Goal: Task Accomplishment & Management: Complete application form

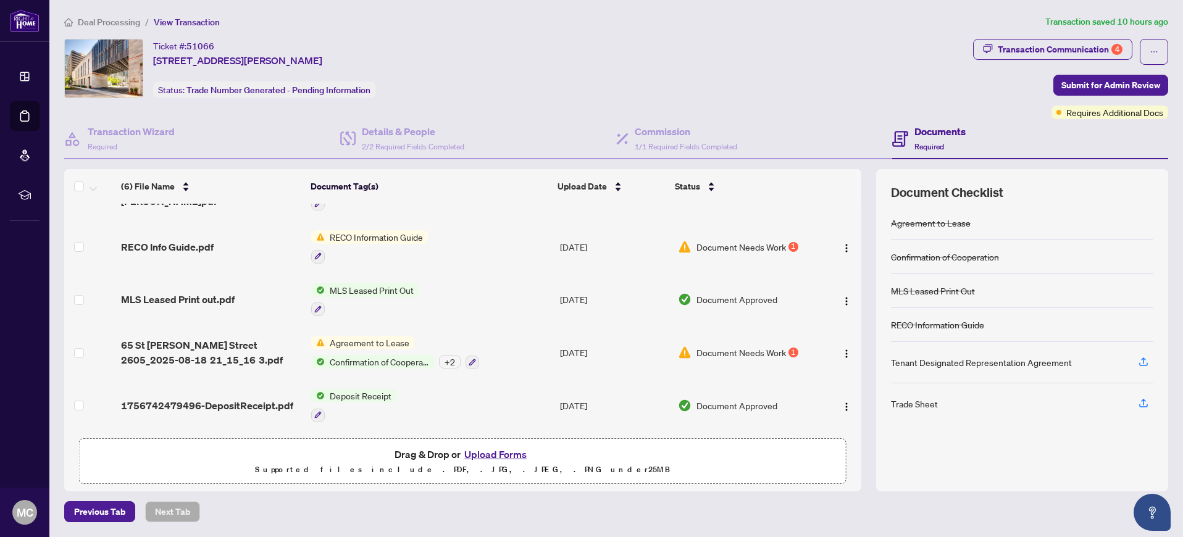
scroll to position [88, 0]
click at [844, 349] on img "button" at bounding box center [847, 354] width 10 height 10
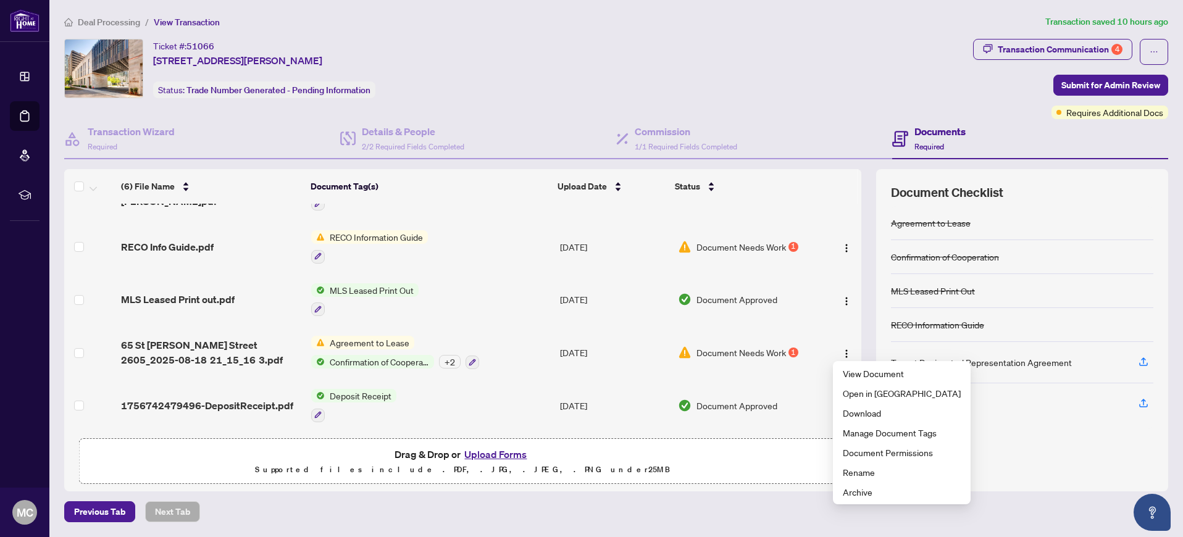
click at [780, 489] on div "(6) File Name Document Tag(s) Upload Date Status TRADE SHEET - Agent to REVIEW …" at bounding box center [462, 330] width 797 height 322
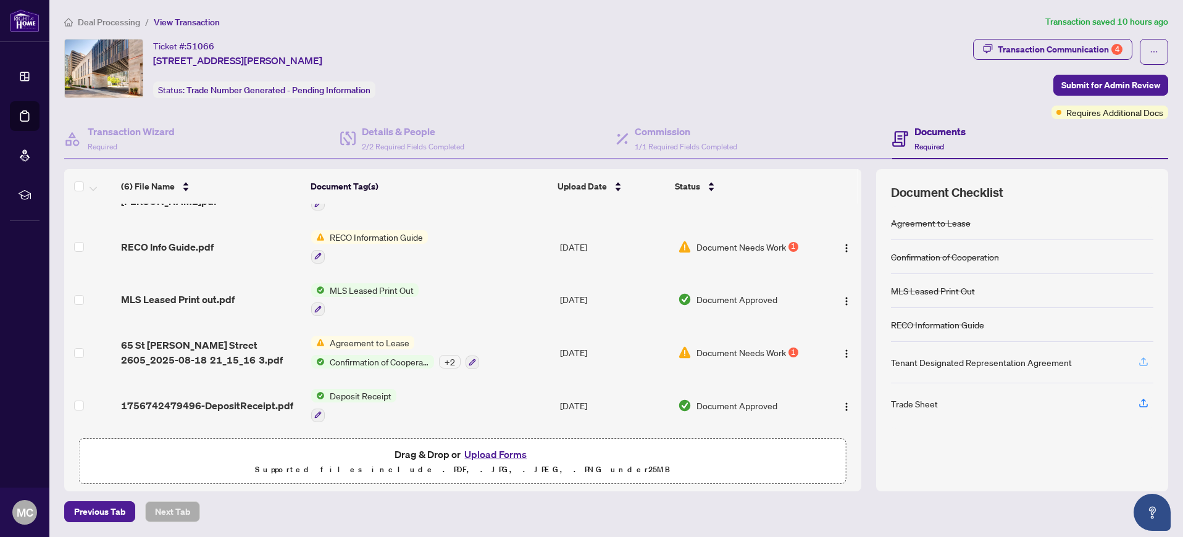
click at [1142, 359] on icon "button" at bounding box center [1143, 361] width 5 height 6
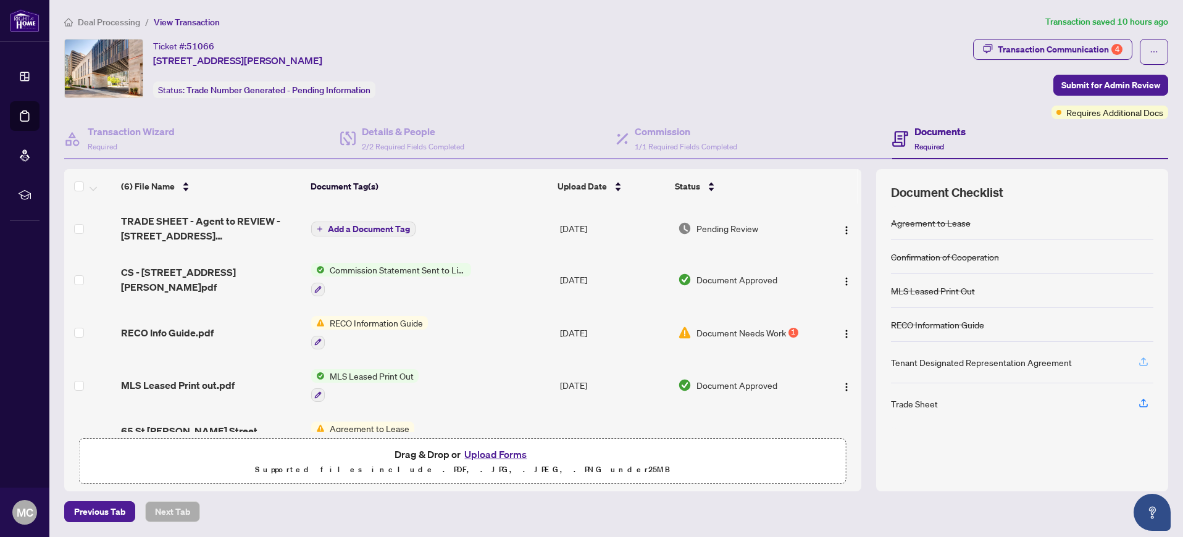
click at [1150, 363] on button "button" at bounding box center [1144, 362] width 20 height 21
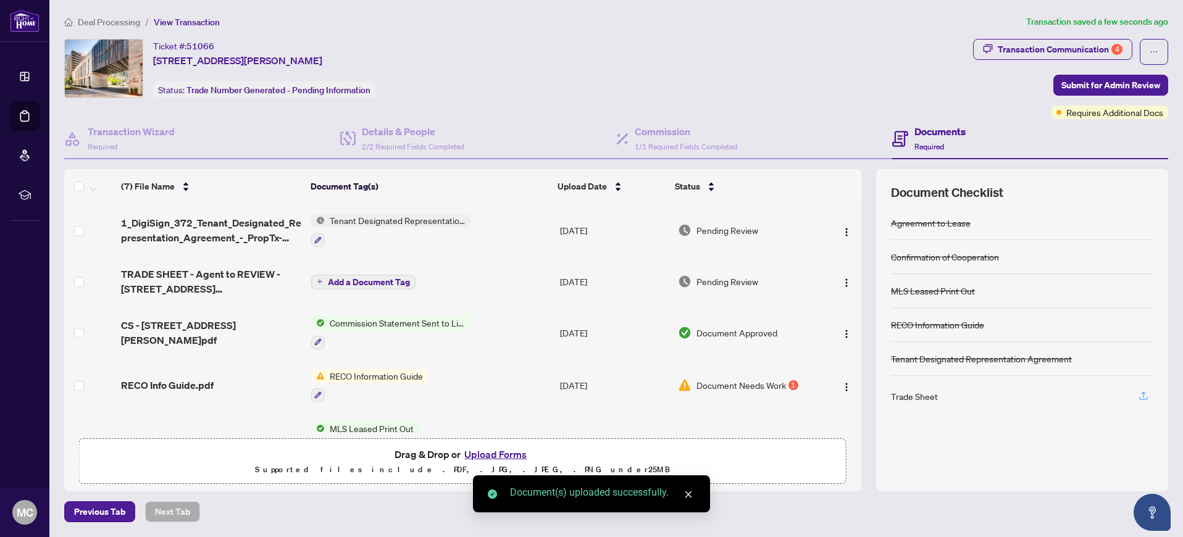
click at [1141, 398] on icon "button" at bounding box center [1143, 395] width 11 height 11
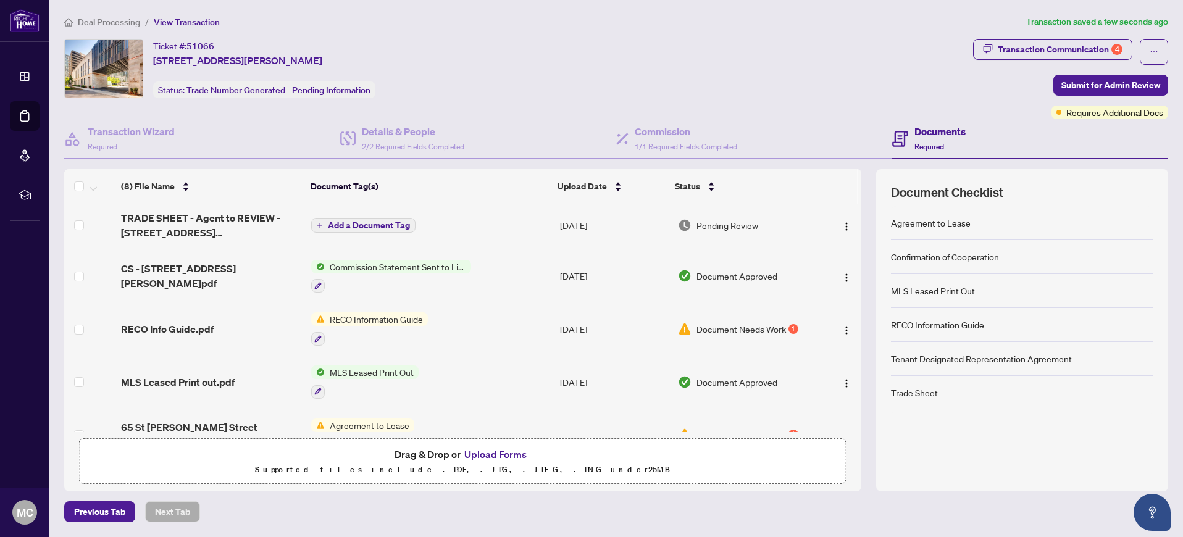
scroll to position [122, 0]
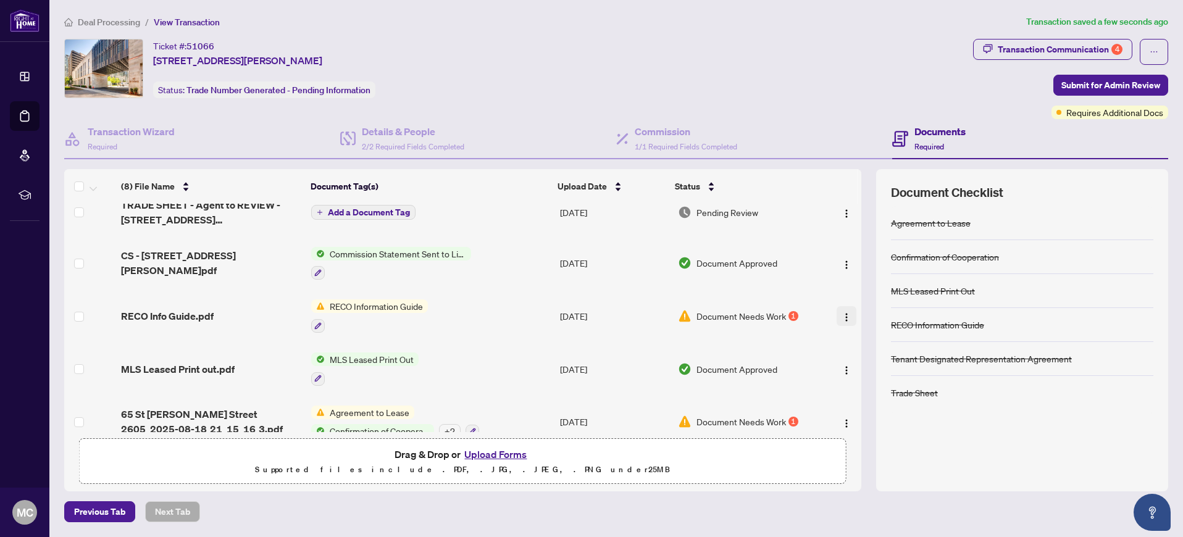
click at [842, 316] on img "button" at bounding box center [847, 318] width 10 height 10
click at [874, 291] on div "(8) File Name Document Tag(s) Upload Date Status TRADE_SHEET_-_Agent_to_REVIEW_…" at bounding box center [616, 330] width 1104 height 322
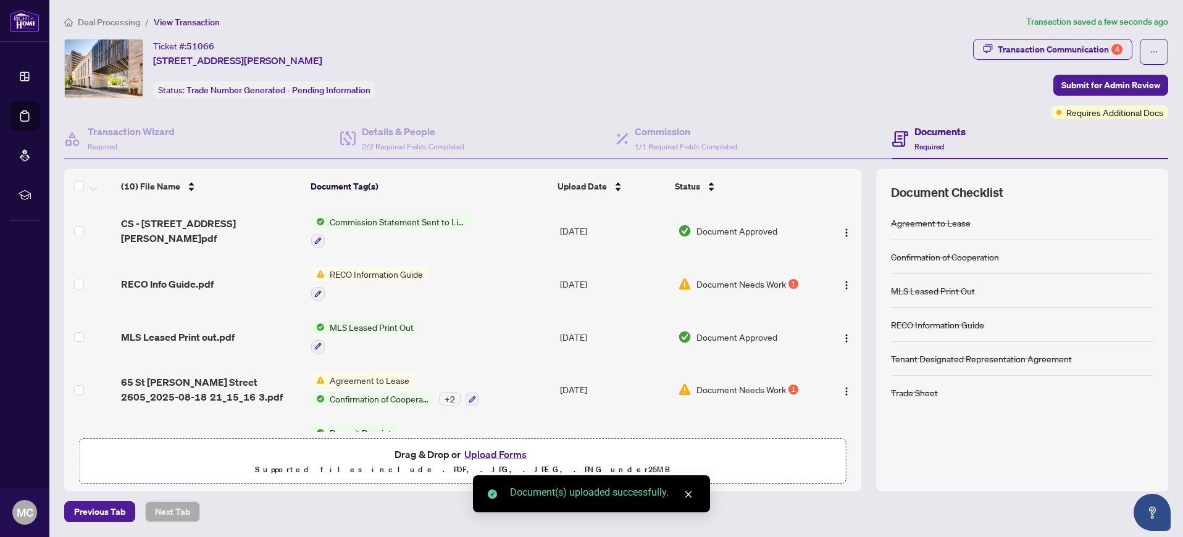
scroll to position [0, 0]
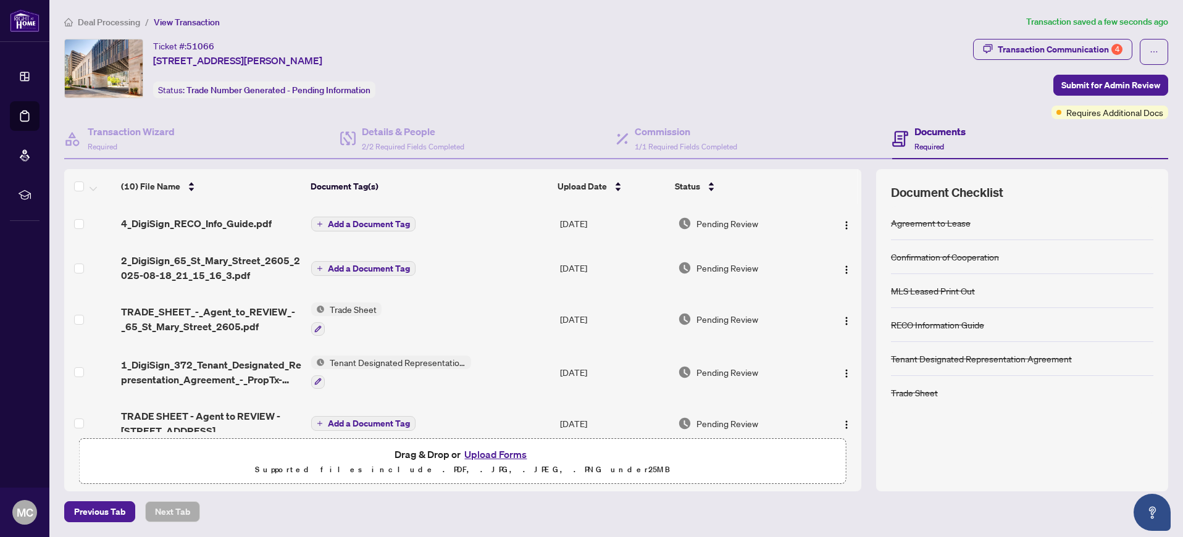
click at [382, 221] on span "Add a Document Tag" at bounding box center [369, 224] width 82 height 9
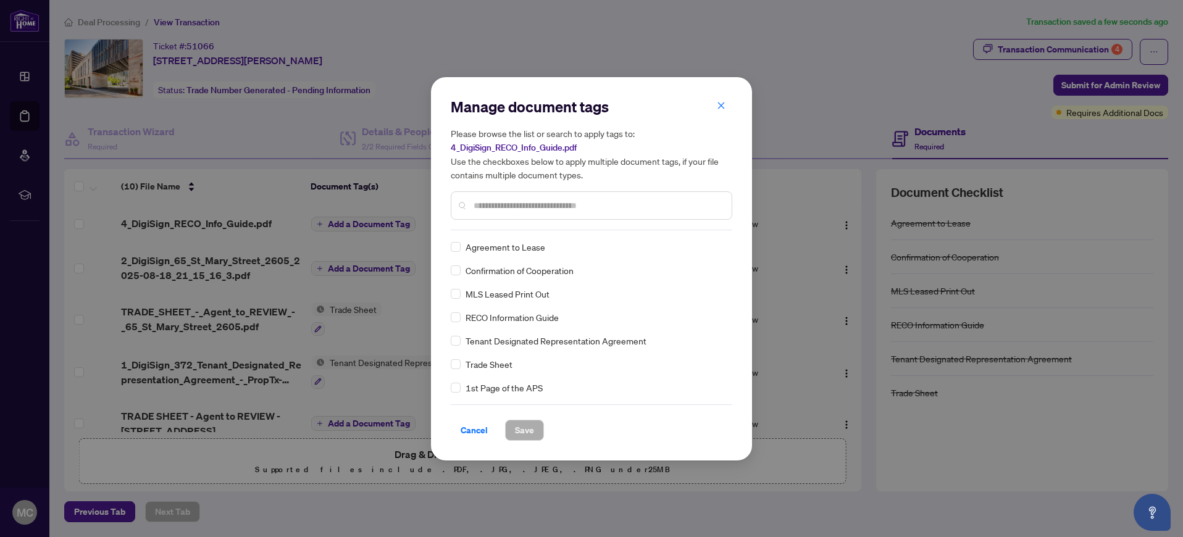
click at [543, 322] on span "RECO Information Guide" at bounding box center [512, 318] width 93 height 14
click at [532, 429] on span "Save" at bounding box center [524, 431] width 19 height 20
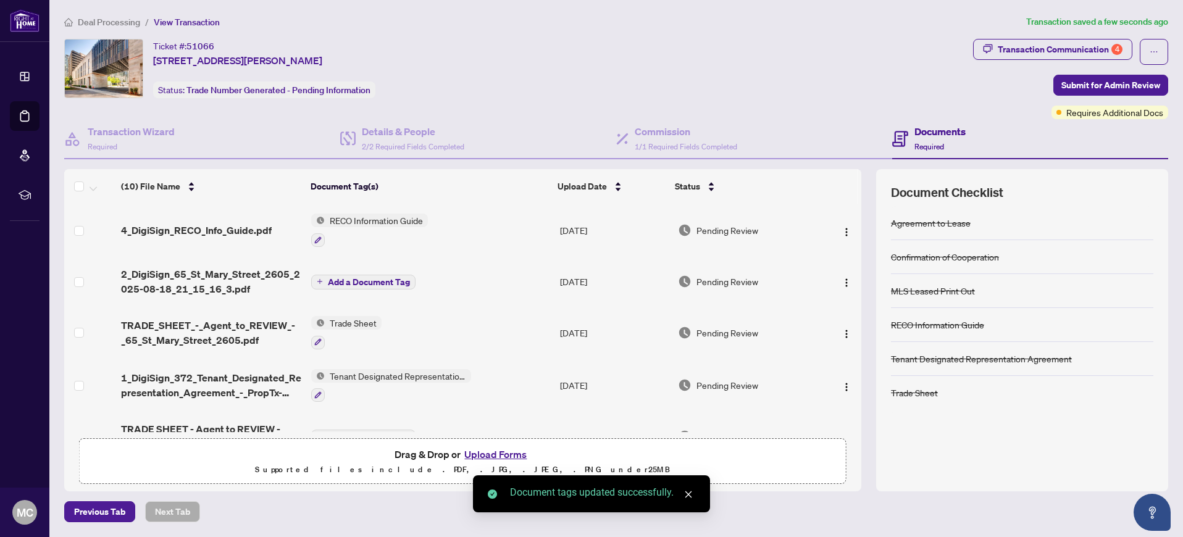
click at [377, 278] on span "Add a Document Tag" at bounding box center [369, 282] width 82 height 9
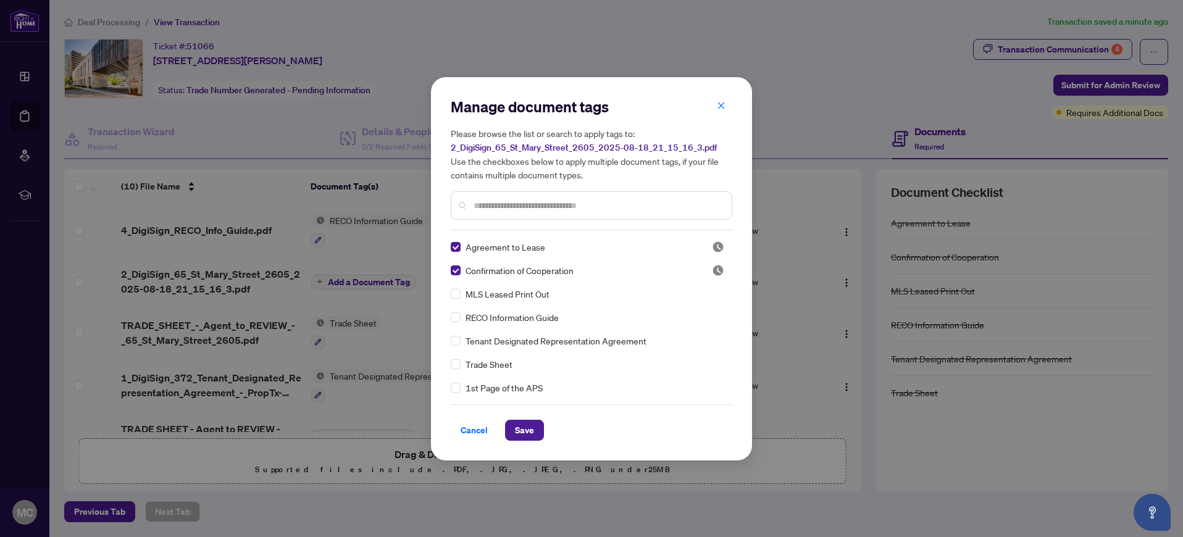
click at [603, 203] on input "text" at bounding box center [598, 206] width 248 height 14
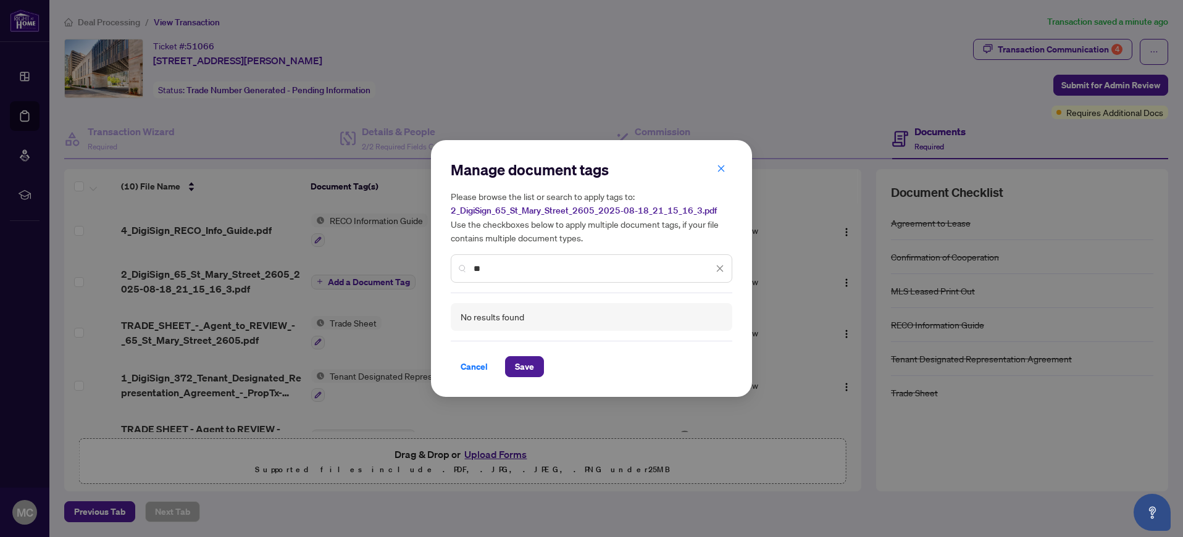
type input "*"
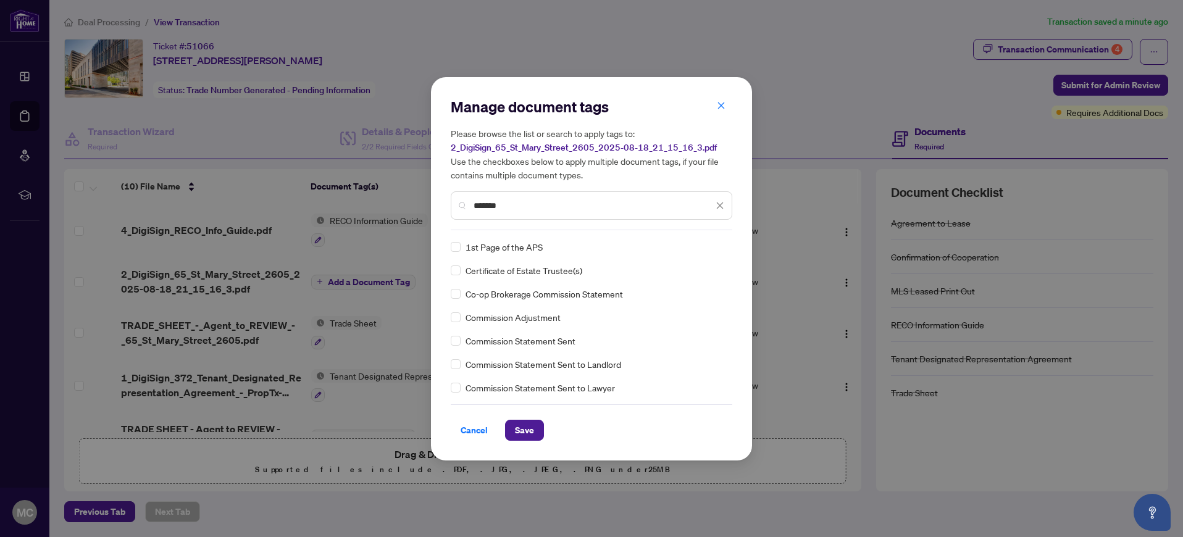
type input "********"
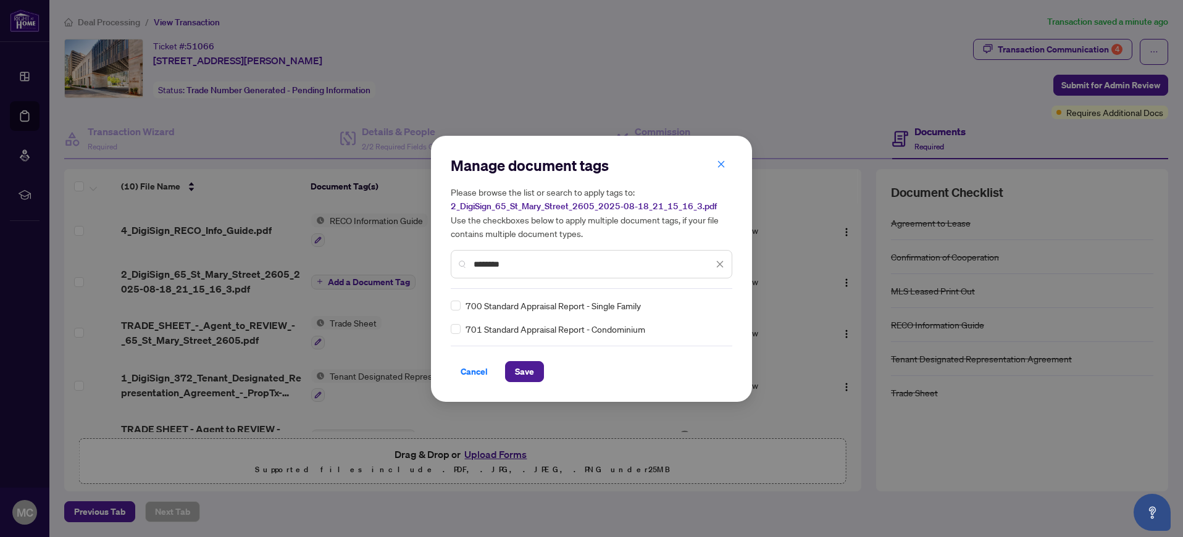
drag, startPoint x: 557, startPoint y: 259, endPoint x: 463, endPoint y: 253, distance: 94.1
click at [463, 253] on div "********" at bounding box center [592, 264] width 282 height 28
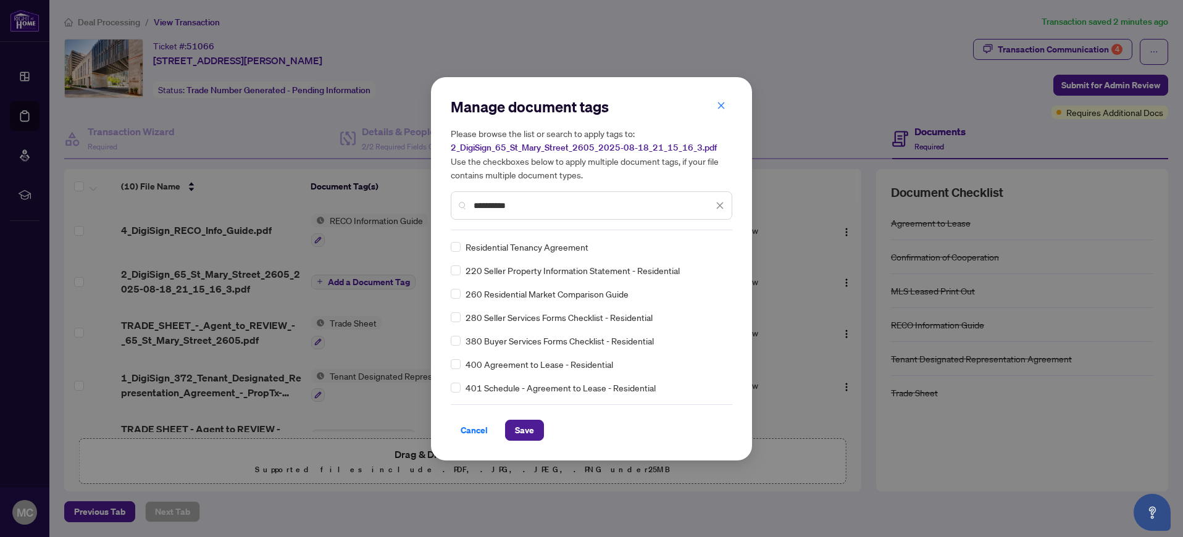
type input "**********"
click at [515, 429] on span "Save" at bounding box center [524, 431] width 19 height 20
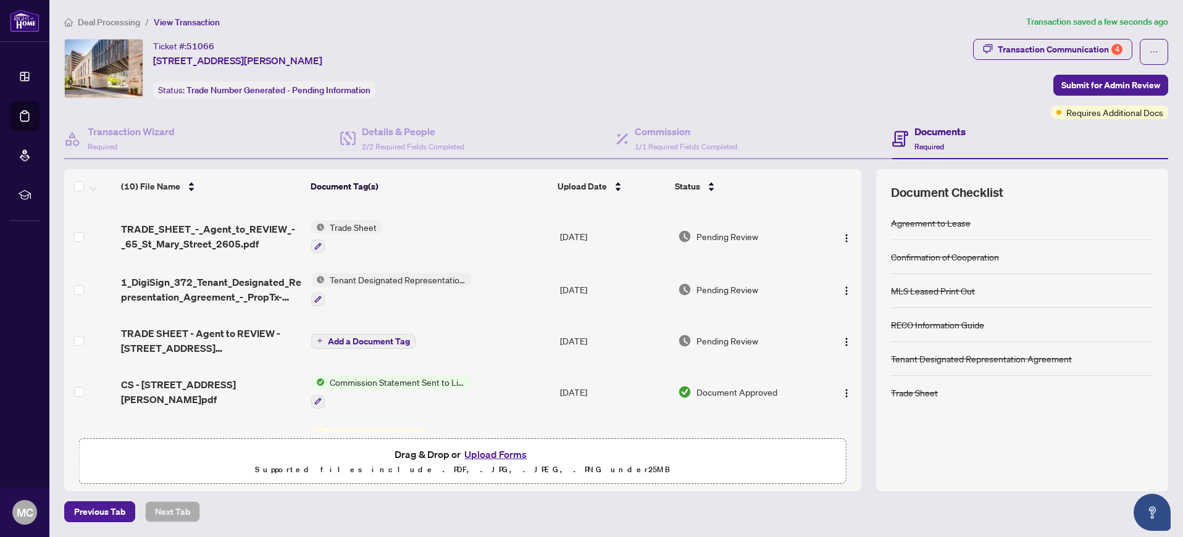
scroll to position [105, 0]
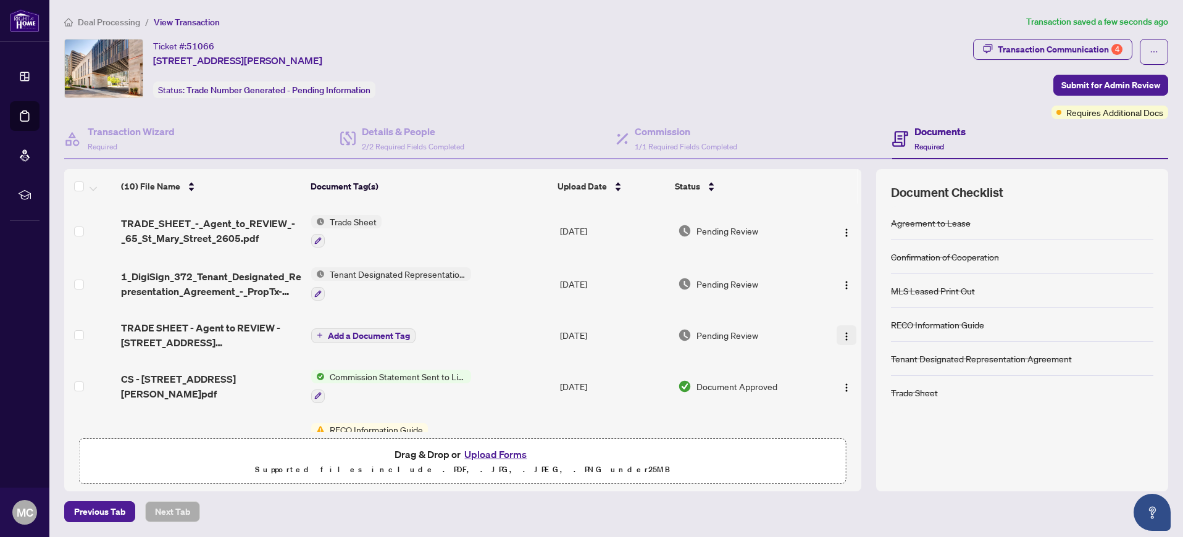
click at [843, 332] on img "button" at bounding box center [847, 337] width 10 height 10
click at [857, 316] on td at bounding box center [840, 335] width 41 height 49
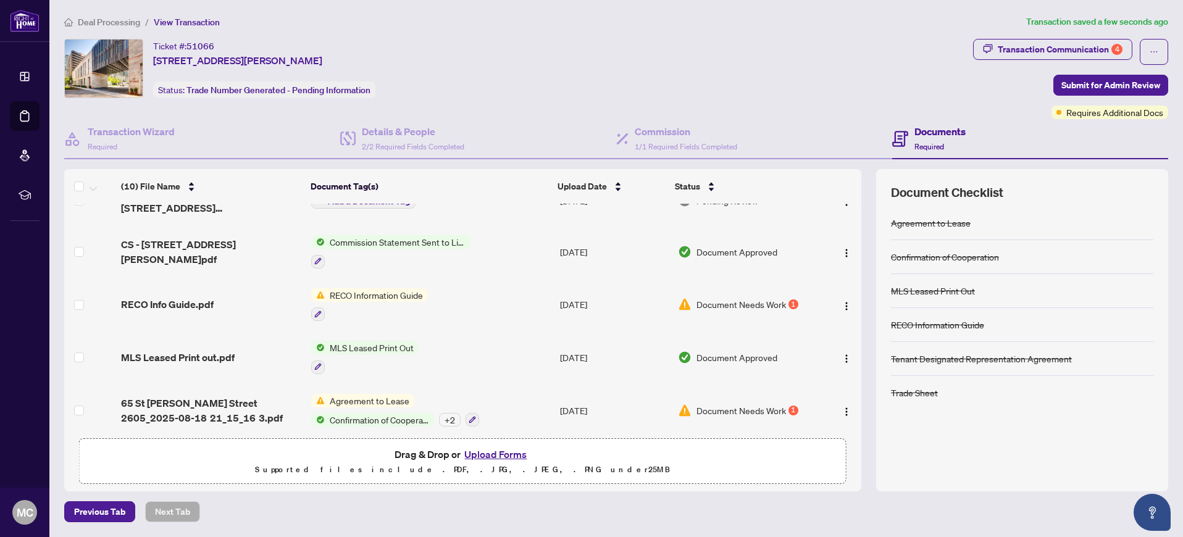
scroll to position [246, 0]
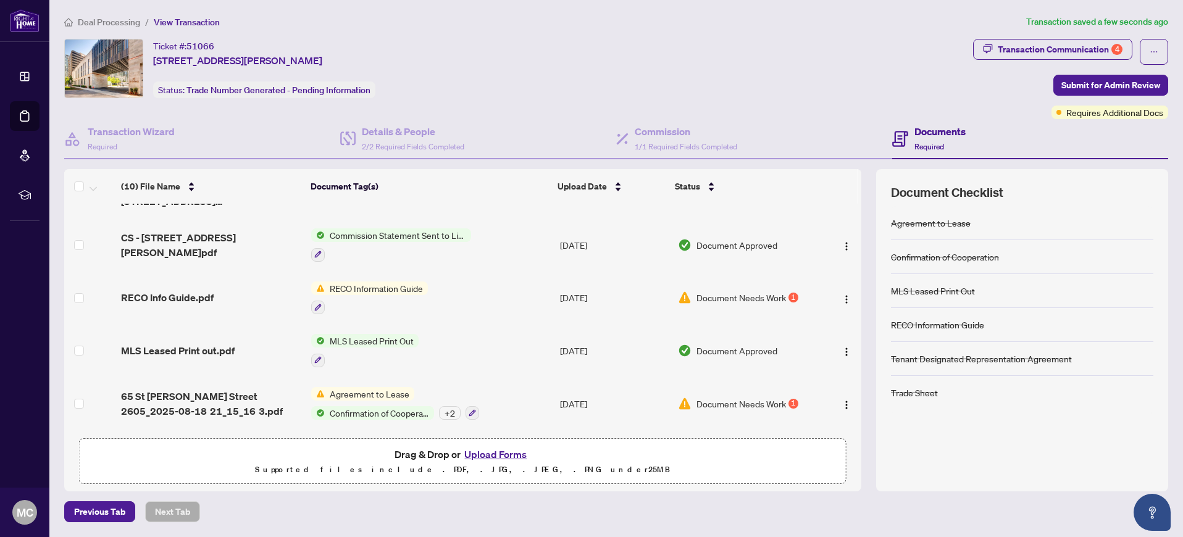
click at [772, 294] on span "Document Needs Work" at bounding box center [742, 298] width 90 height 14
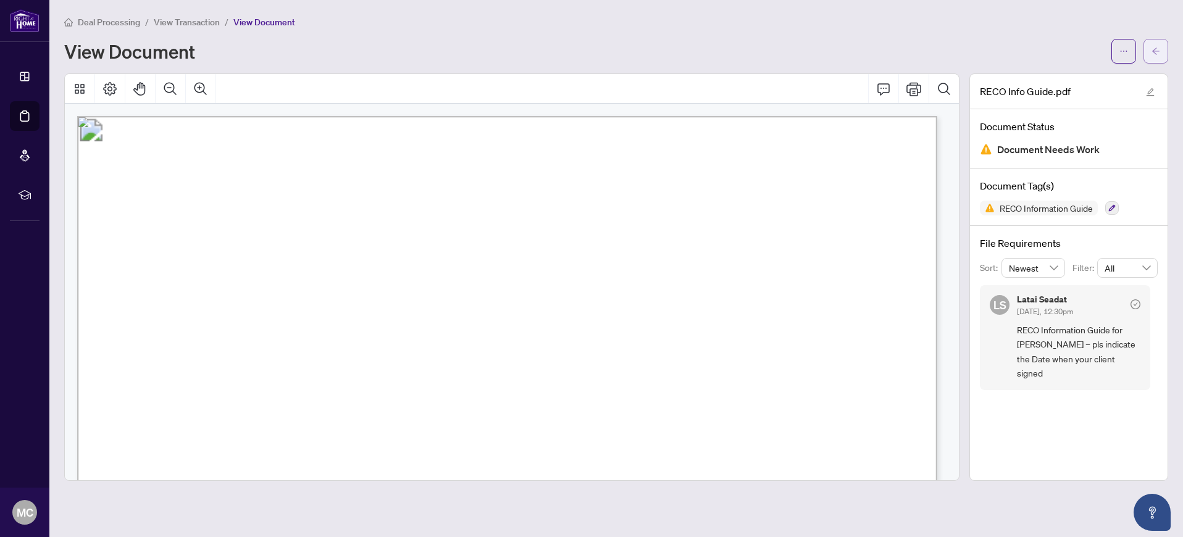
click at [1155, 45] on span "button" at bounding box center [1156, 51] width 9 height 20
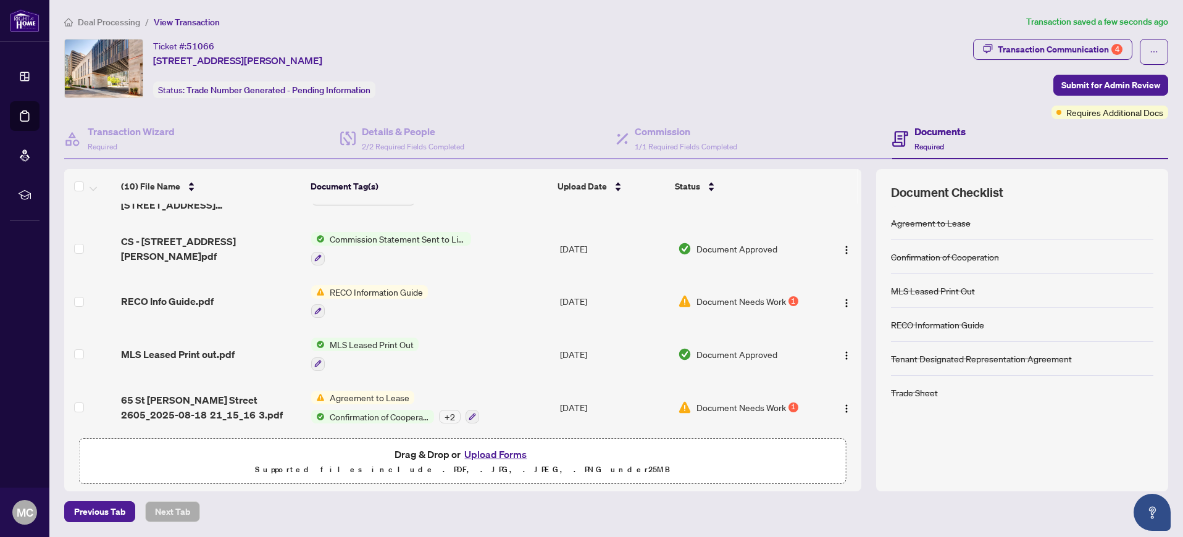
scroll to position [299, 0]
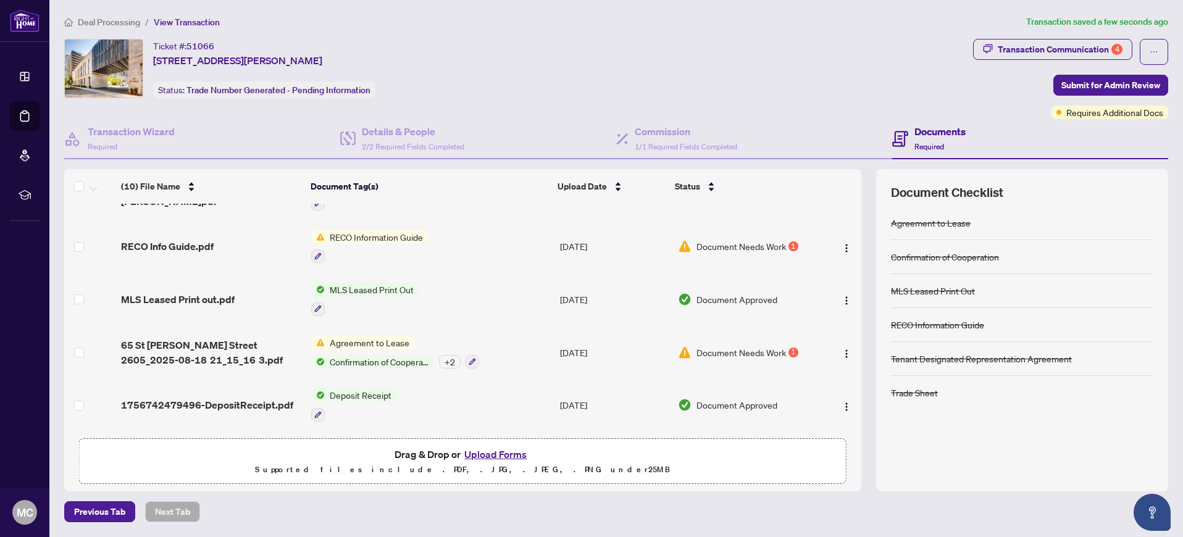
click at [450, 356] on div "+ 2" at bounding box center [450, 362] width 22 height 14
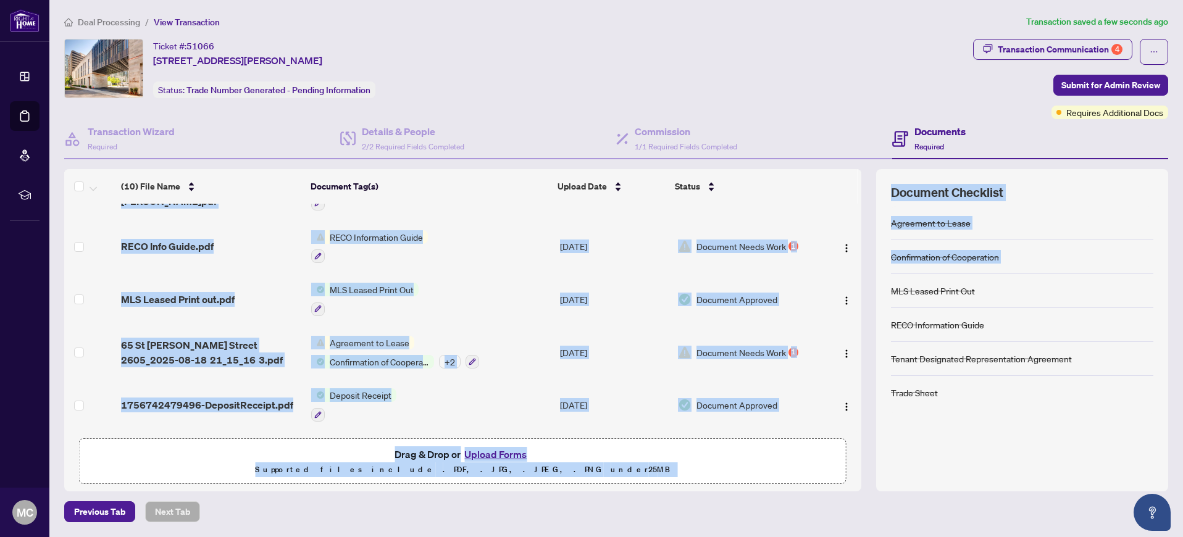
drag, startPoint x: 862, startPoint y: 340, endPoint x: 876, endPoint y: 278, distance: 63.4
click at [876, 278] on div "(10) File Name Document Tag(s) Upload Date Status 4_DigiSign_RECO_Info_Guide.pd…" at bounding box center [616, 330] width 1104 height 322
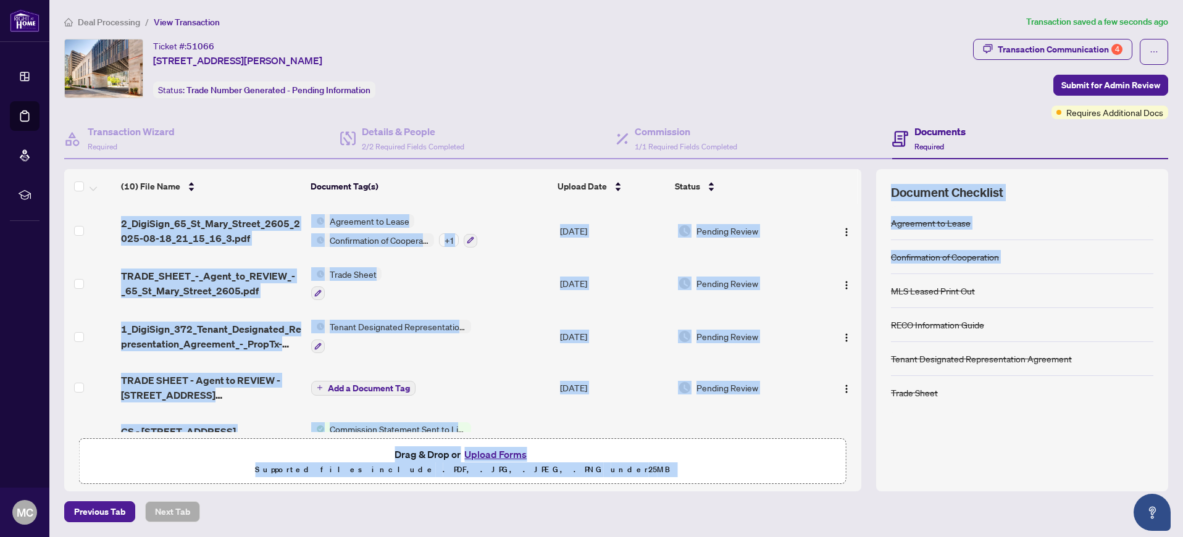
scroll to position [0, 0]
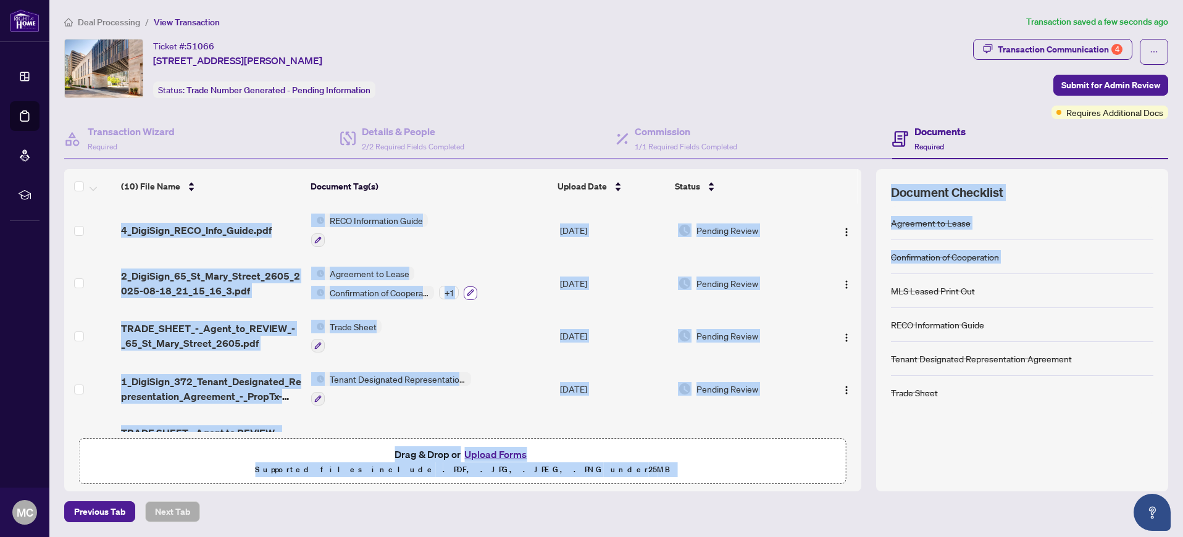
click at [474, 293] on button "button" at bounding box center [471, 294] width 14 height 14
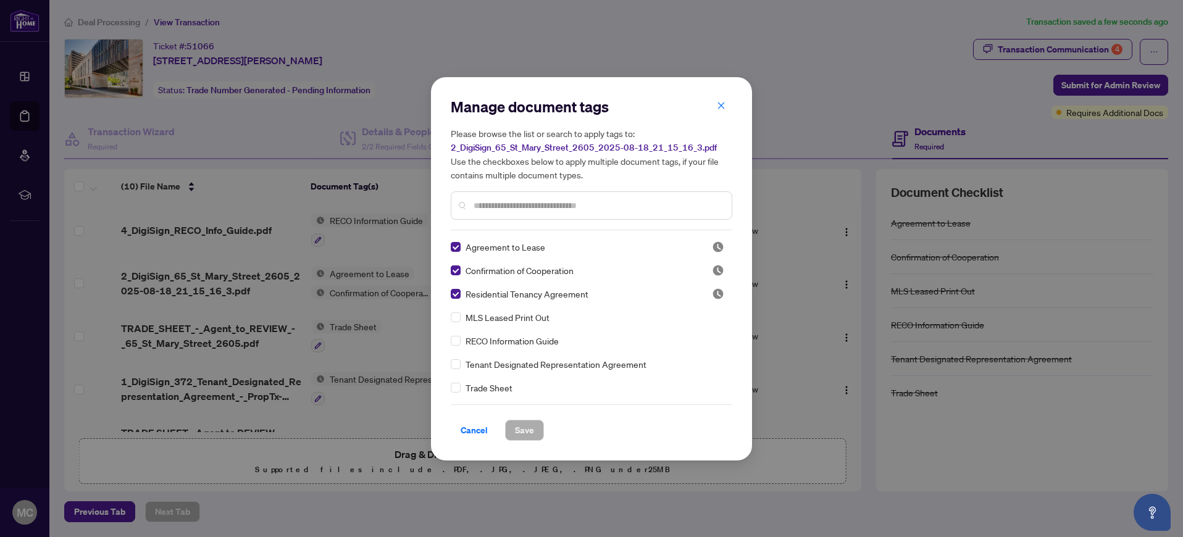
click at [611, 203] on input "text" at bounding box center [598, 206] width 248 height 14
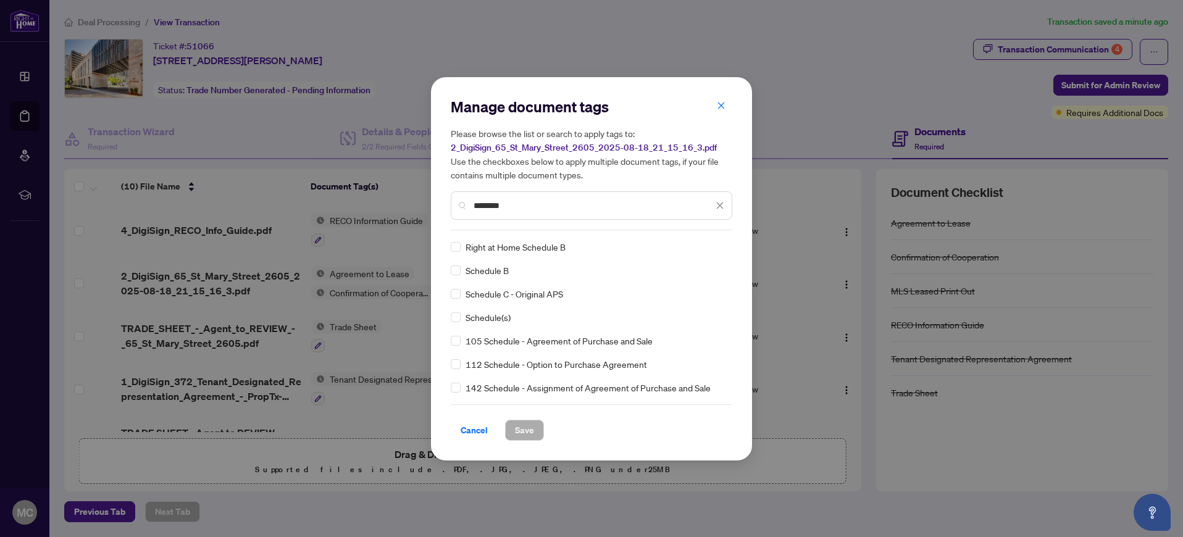
type input "********"
click at [532, 429] on span "Save" at bounding box center [524, 431] width 19 height 20
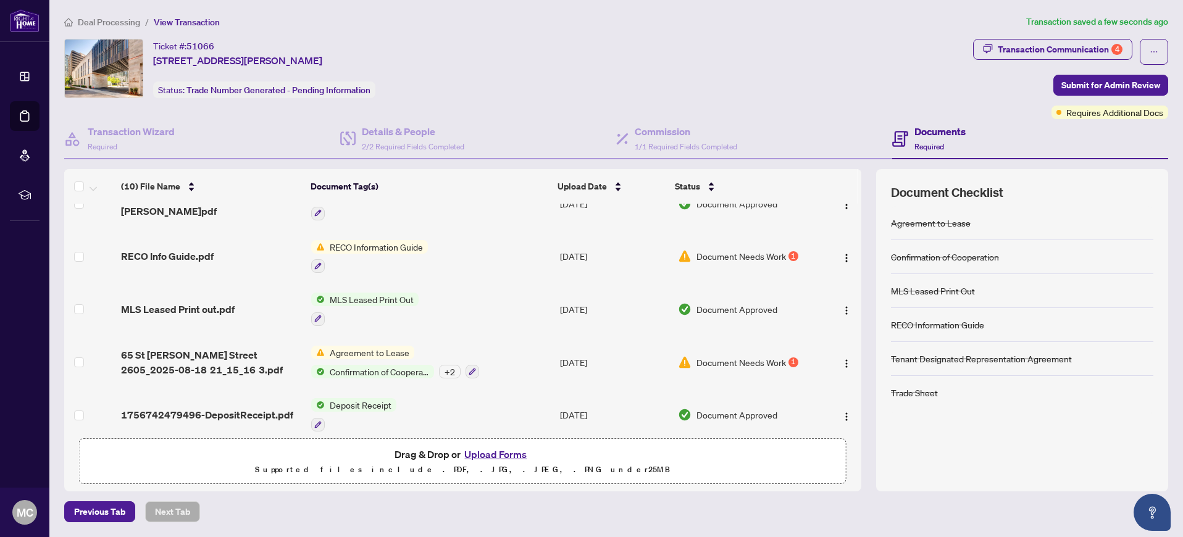
scroll to position [299, 0]
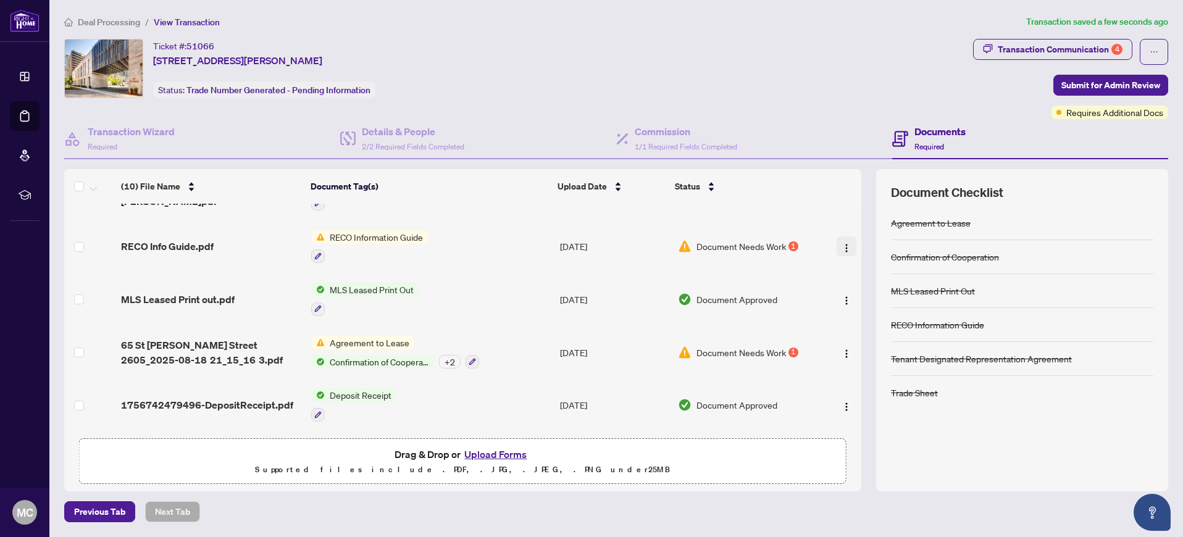
click at [846, 248] on img "button" at bounding box center [847, 248] width 10 height 10
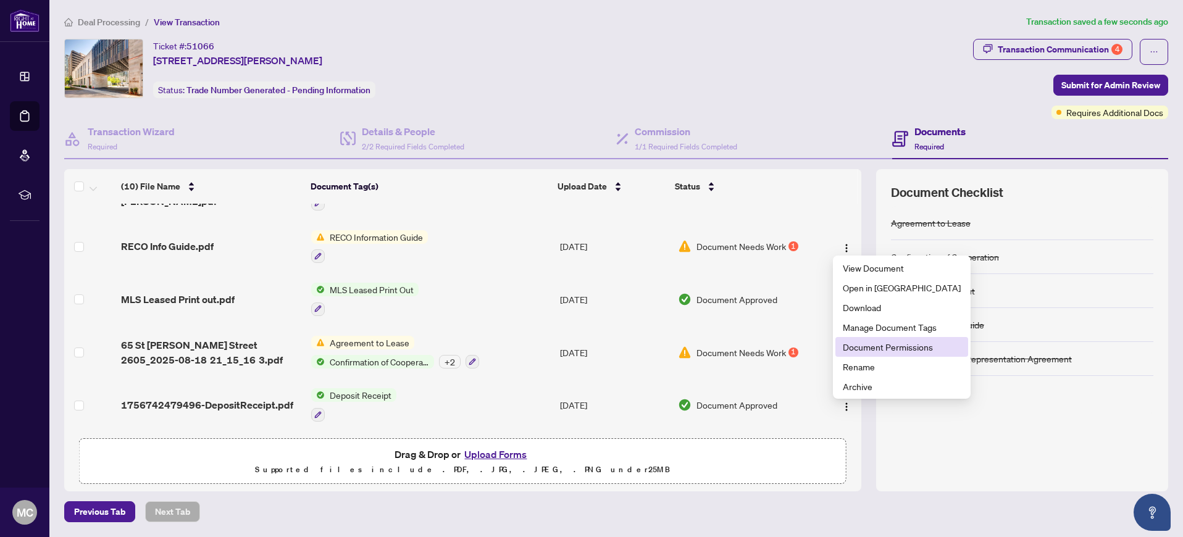
click at [873, 350] on span "Document Permissions" at bounding box center [902, 347] width 118 height 14
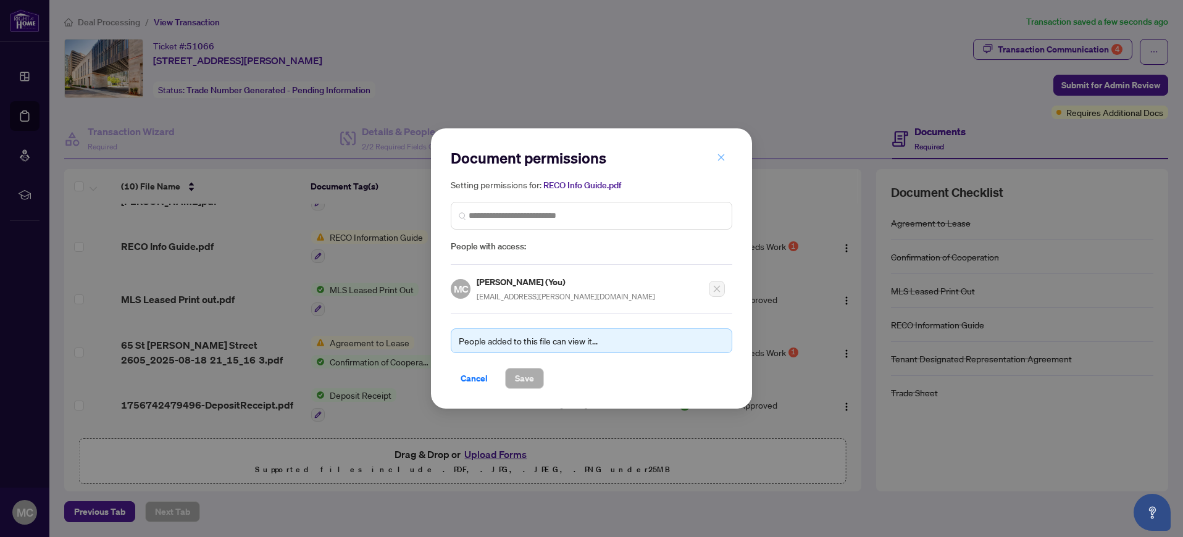
click at [725, 159] on icon "close" at bounding box center [721, 157] width 9 height 9
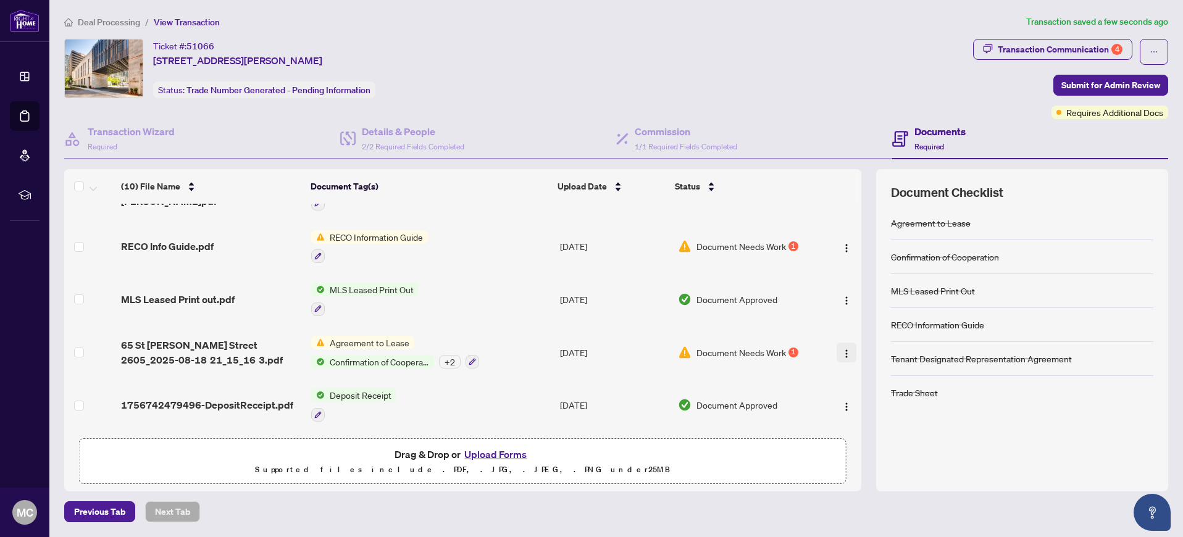
click at [844, 351] on img "button" at bounding box center [847, 354] width 10 height 10
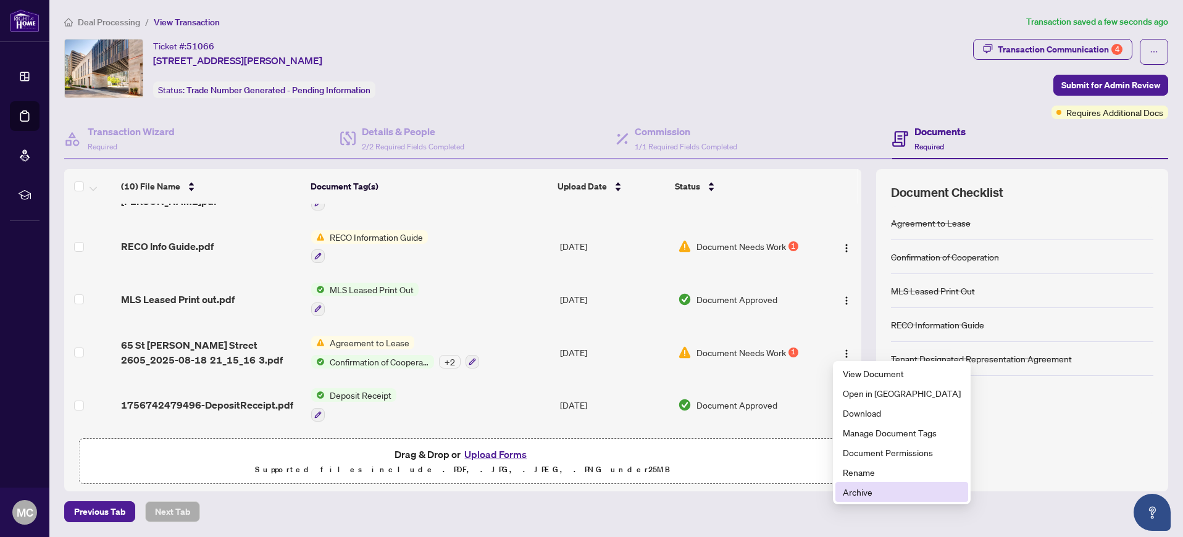
click at [872, 499] on li "Archive" at bounding box center [902, 492] width 133 height 20
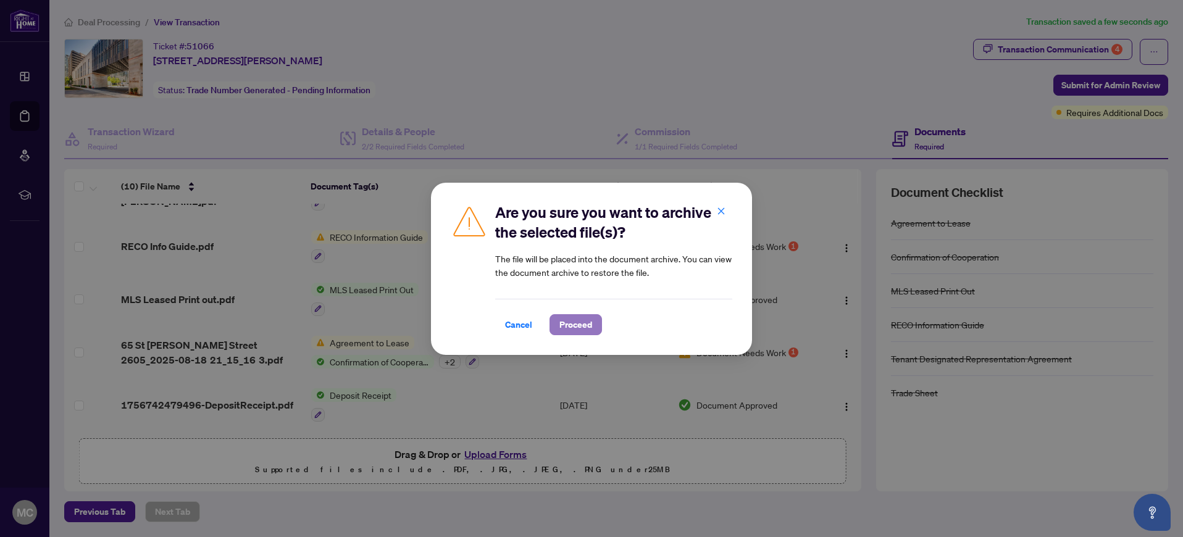
click at [566, 320] on span "Proceed" at bounding box center [576, 325] width 33 height 20
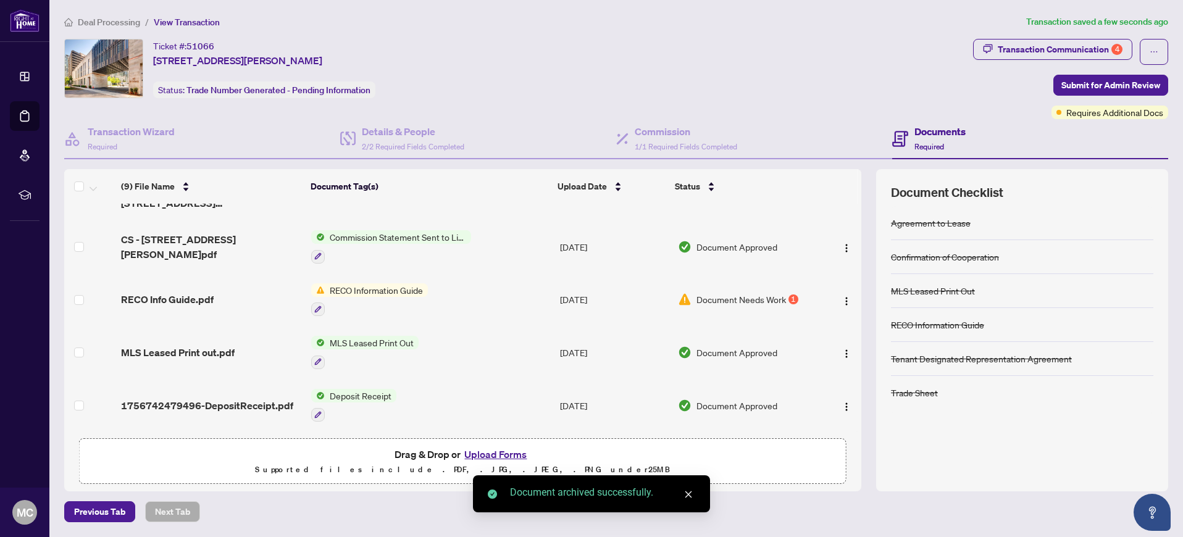
scroll to position [246, 0]
click at [844, 298] on img "button" at bounding box center [847, 301] width 10 height 10
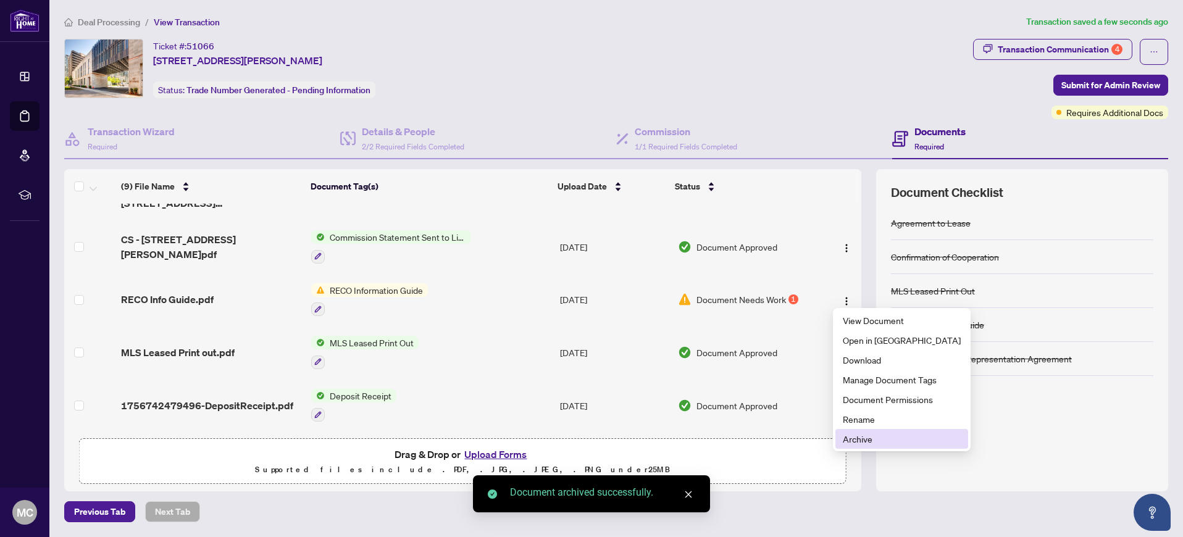
click at [882, 438] on span "Archive" at bounding box center [902, 439] width 118 height 14
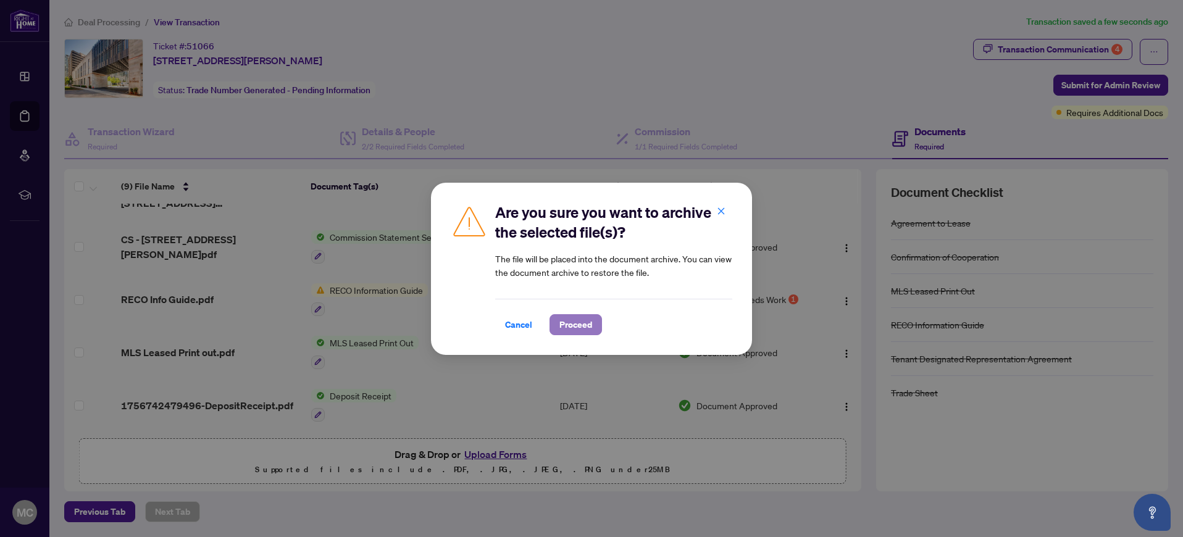
click at [560, 324] on span "Proceed" at bounding box center [576, 325] width 33 height 20
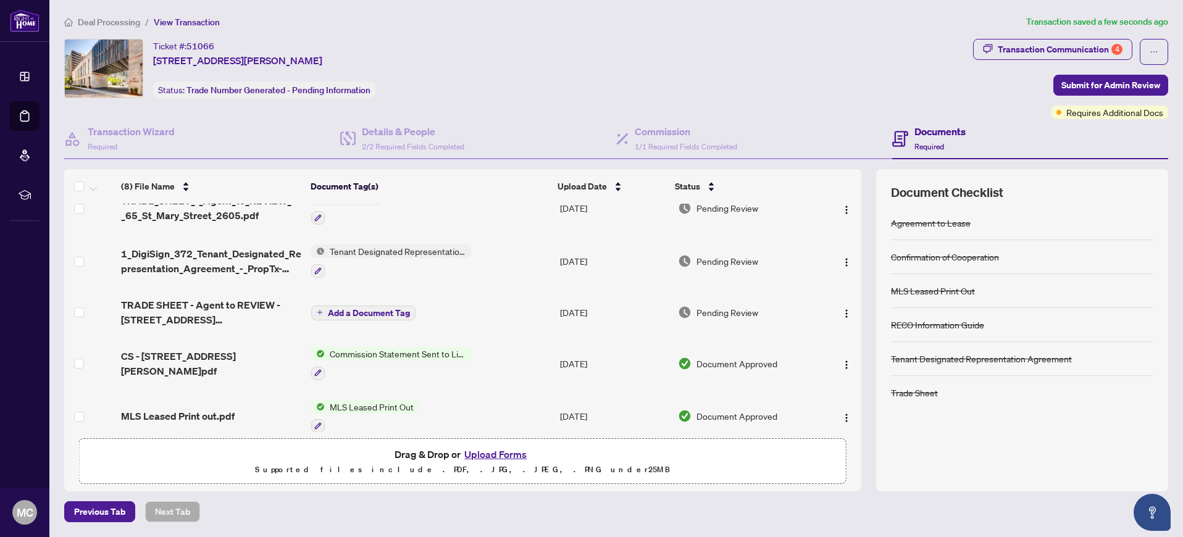
scroll to position [130, 0]
click at [233, 365] on span "CS - [STREET_ADDRESS][PERSON_NAME]pdf" at bounding box center [211, 362] width 180 height 30
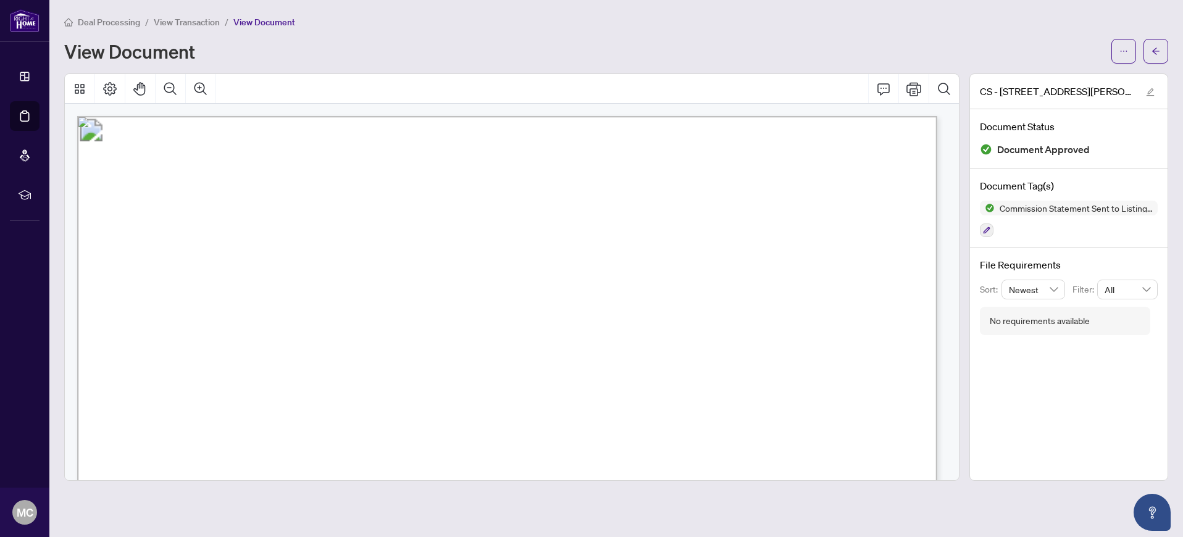
scroll to position [2, 0]
click at [1164, 49] on button "button" at bounding box center [1156, 51] width 25 height 25
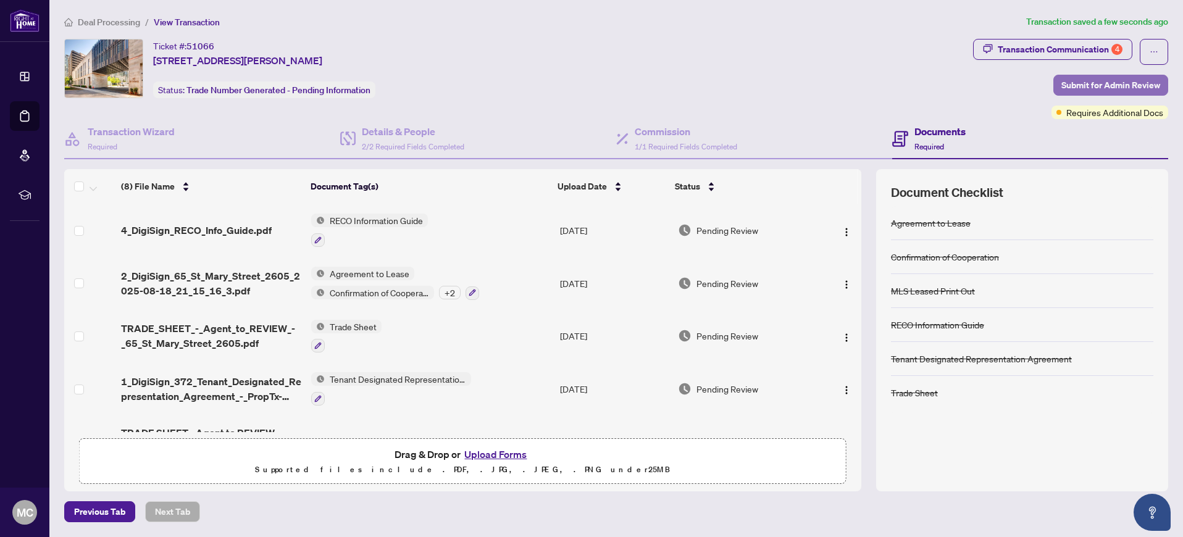
click at [1124, 82] on span "Submit for Admin Review" at bounding box center [1111, 85] width 99 height 20
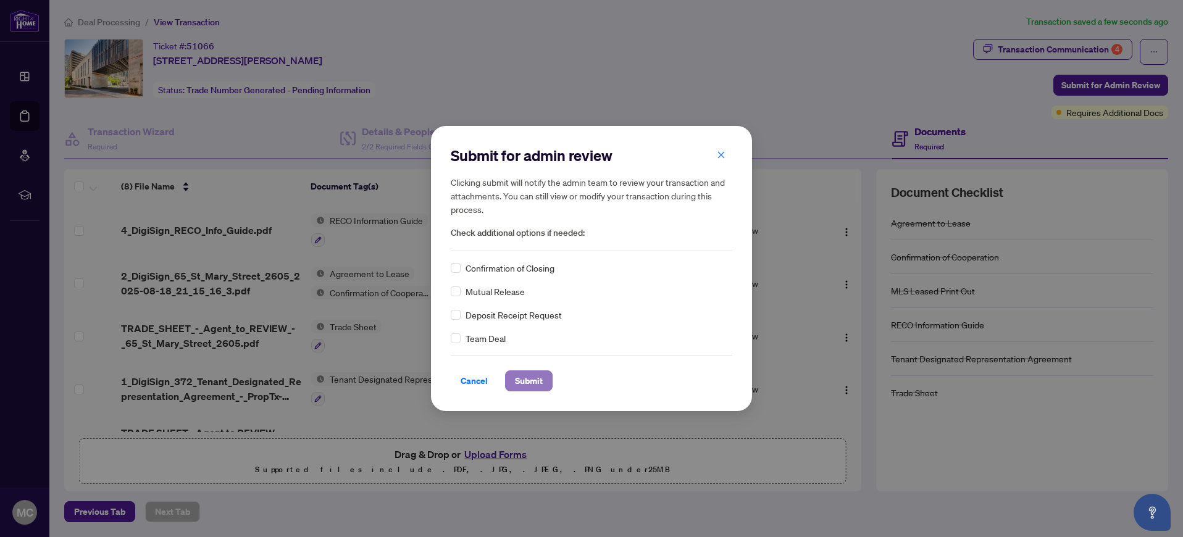
click at [528, 382] on span "Submit" at bounding box center [529, 381] width 28 height 20
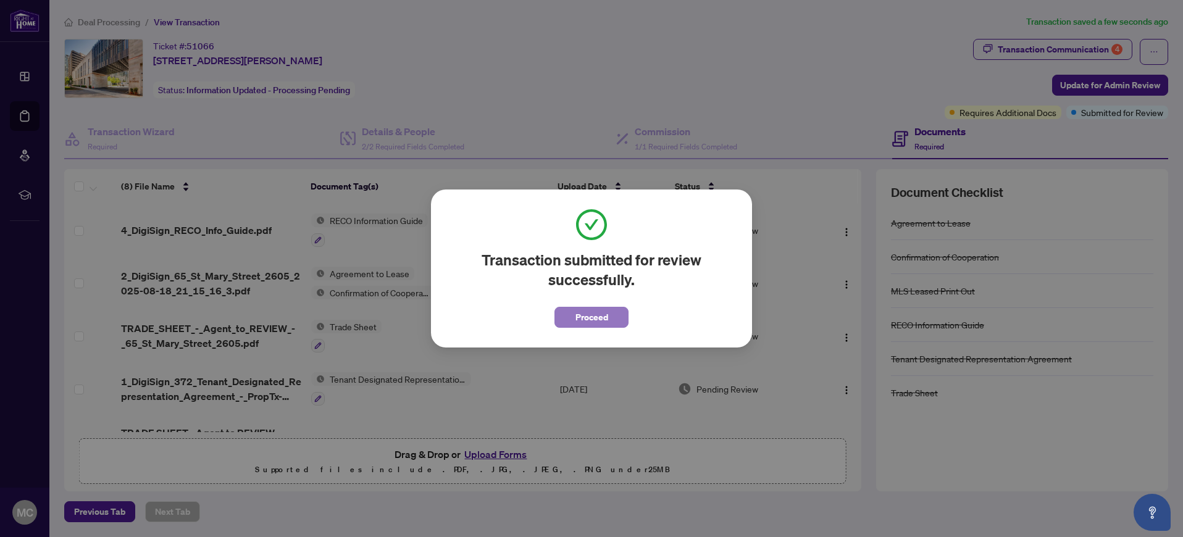
click at [592, 313] on span "Proceed" at bounding box center [592, 318] width 33 height 20
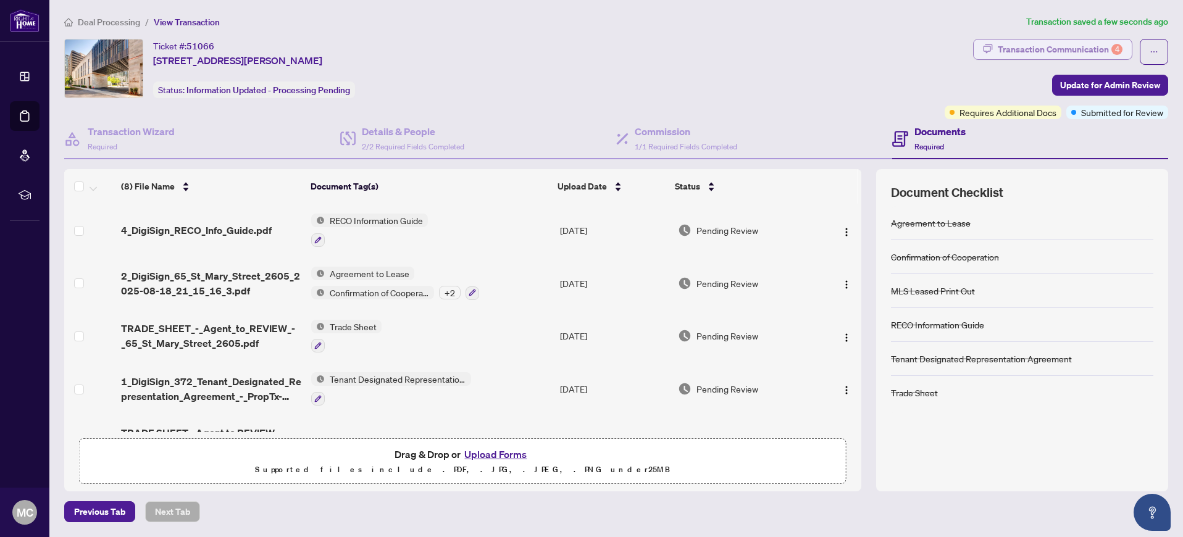
click at [1018, 48] on div "Transaction Communication 4" at bounding box center [1060, 50] width 125 height 20
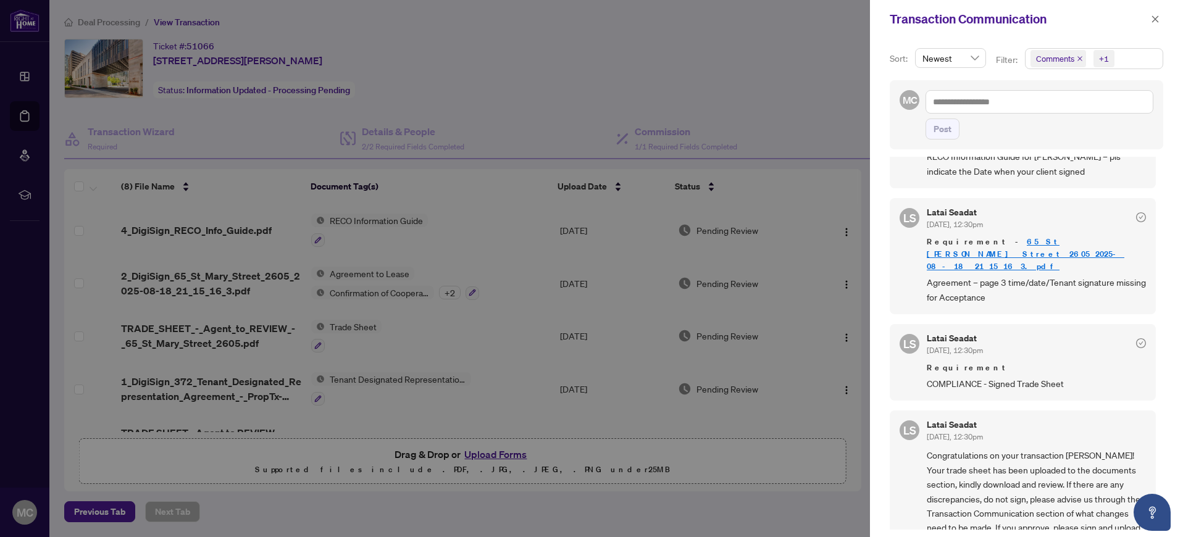
scroll to position [229, 0]
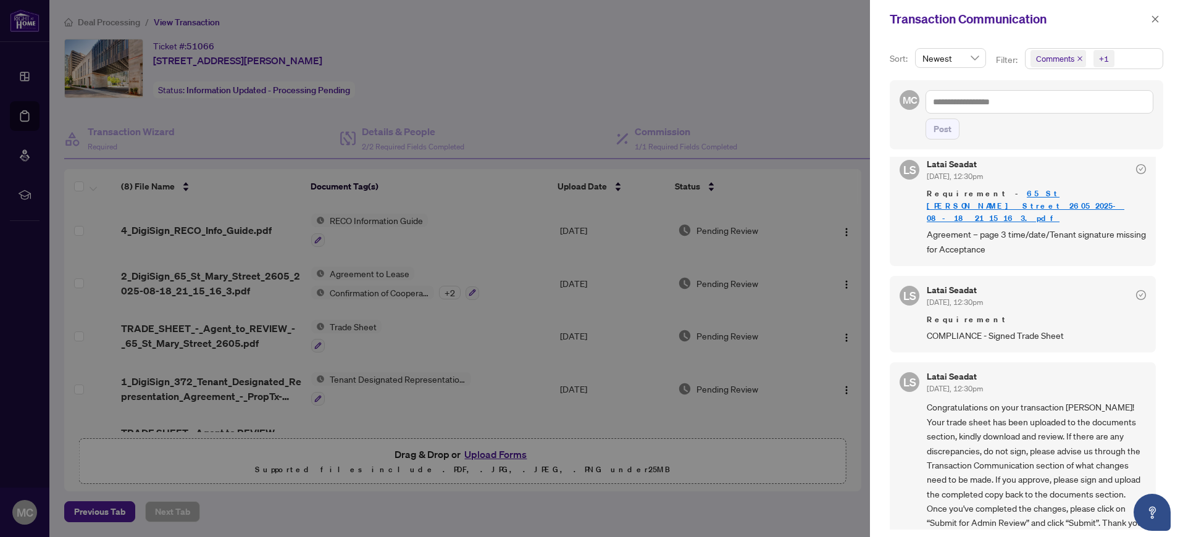
click at [781, 120] on div at bounding box center [591, 268] width 1183 height 537
click at [1159, 21] on icon "close" at bounding box center [1155, 19] width 9 height 9
